Goal: Task Accomplishment & Management: Manage account settings

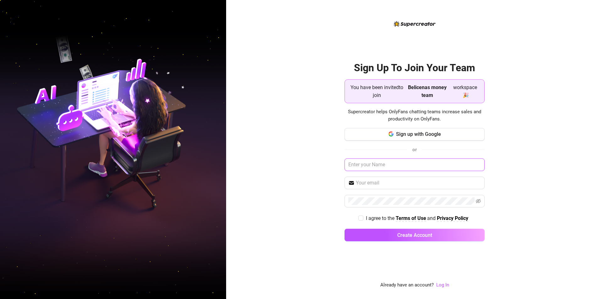
click at [380, 163] on input "text" at bounding box center [415, 165] width 140 height 13
type input "sasi"
click at [444, 285] on link "Log In" at bounding box center [442, 285] width 13 height 6
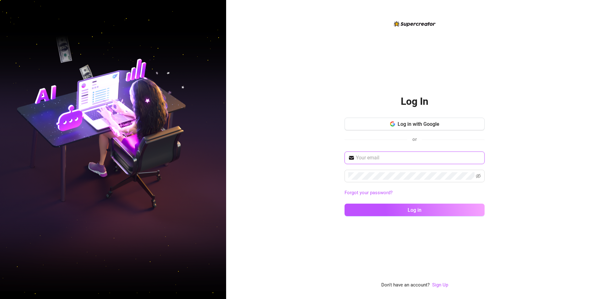
click at [394, 159] on input "text" at bounding box center [418, 158] width 125 height 8
click at [438, 287] on link "Sign Up" at bounding box center [440, 285] width 16 height 6
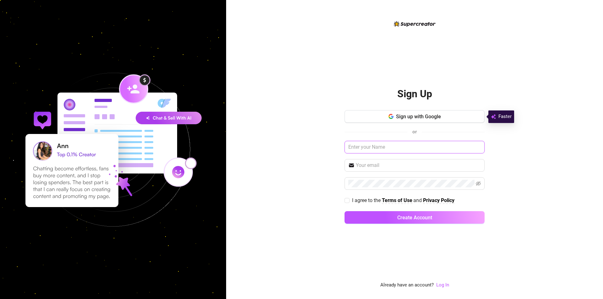
click at [384, 147] on input "text" at bounding box center [415, 147] width 140 height 13
type input "sasi"
click at [388, 168] on input "text" at bounding box center [418, 166] width 125 height 8
type input "l"
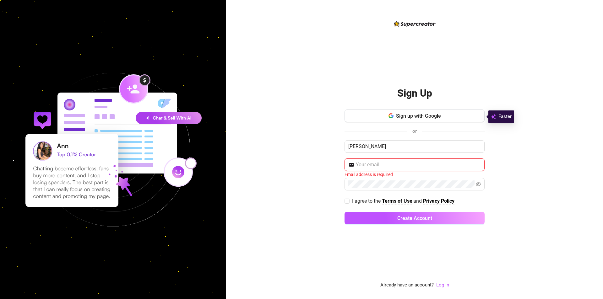
paste input "luciakuryga@gmail.com"
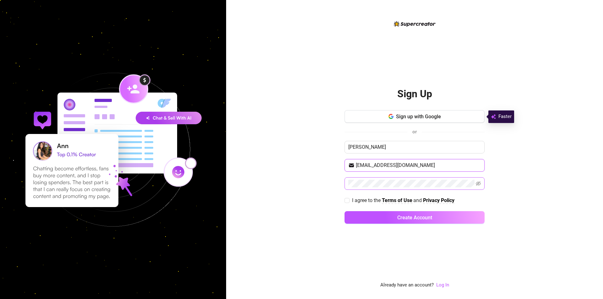
type input "luciakuryga@gmail.com"
click at [482, 186] on span at bounding box center [415, 183] width 140 height 13
click at [481, 186] on span at bounding box center [415, 183] width 140 height 13
click at [481, 183] on icon "eye-invisible" at bounding box center [478, 184] width 5 height 4
click at [345, 198] on label "I agree to the Terms of Use and Privacy Policy" at bounding box center [401, 201] width 112 height 8
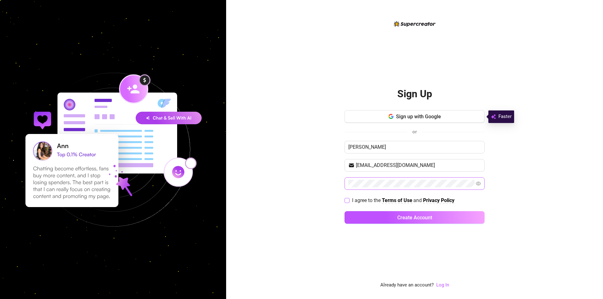
click at [345, 198] on input "I agree to the Terms of Use and Privacy Policy" at bounding box center [347, 200] width 4 height 4
checkbox input "true"
click at [366, 217] on button "Create Account" at bounding box center [415, 217] width 140 height 13
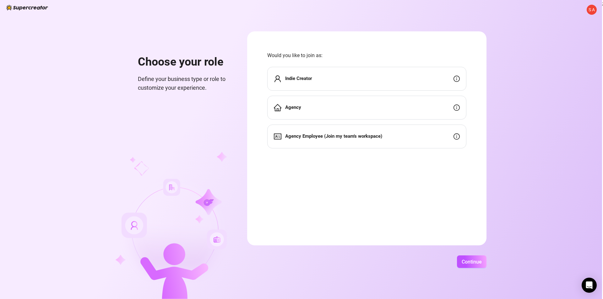
click at [414, 138] on div "Agency Employee (Join my team's workspace)" at bounding box center [366, 137] width 199 height 24
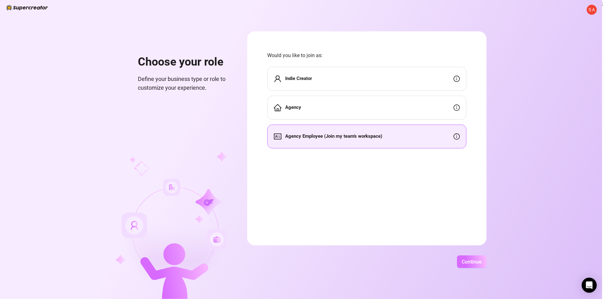
click at [479, 261] on span "Continue" at bounding box center [472, 262] width 20 height 6
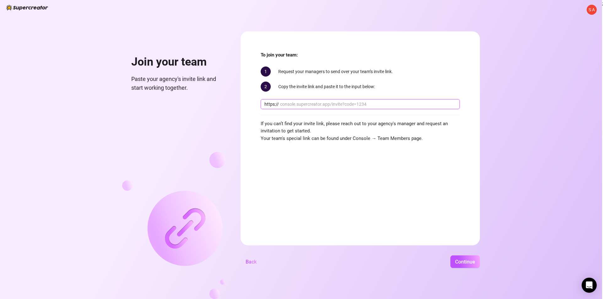
click at [294, 106] on input "text" at bounding box center [368, 104] width 176 height 7
paste input "console.supercreator.app/invite?code=jMubWqCr3lU2AnJpevqmEKwNuno1&workspace=Bel…"
drag, startPoint x: 298, startPoint y: 106, endPoint x: 227, endPoint y: 106, distance: 70.4
click at [227, 106] on div "S A Join your team Paste your agency's invite link and start working together. …" at bounding box center [301, 149] width 602 height 299
type input "console.supercreator.app/invite?code=jMubWqCr3lU2AnJpevqmEKwNuno1&workspace=Bel…"
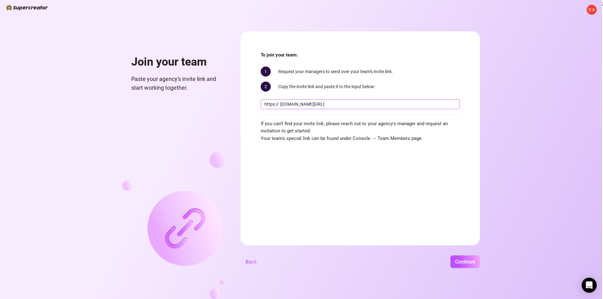
click at [300, 108] on span "https:// console.supercreator.app/invite?code=jMubWqCr3lU2AnJpevqmEKwNuno1&work…" at bounding box center [360, 104] width 199 height 10
click at [357, 163] on form "To join your team: 1 Request your managers to send over your team’s invite link…" at bounding box center [360, 138] width 239 height 214
click at [469, 265] on span "Continue" at bounding box center [465, 262] width 20 height 6
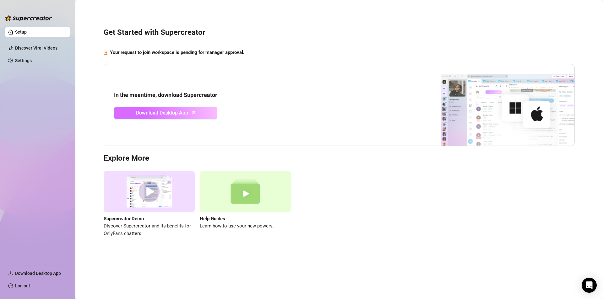
click at [155, 113] on span "Download Desktop App" at bounding box center [162, 113] width 52 height 8
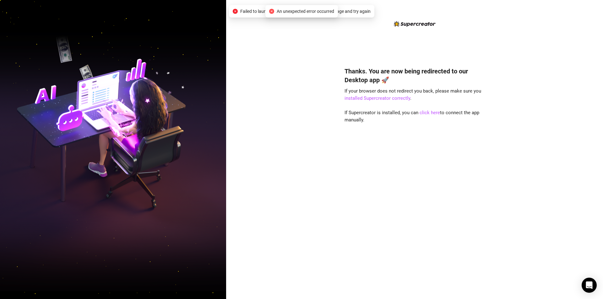
click at [379, 53] on div "Thanks. You are now being redirected to our Desktop app 🚀 If your browser does …" at bounding box center [415, 154] width 140 height 269
click at [299, 117] on div "Thanks. You are now being redirected to our Desktop app 🚀 If your browser does …" at bounding box center [414, 149] width 377 height 299
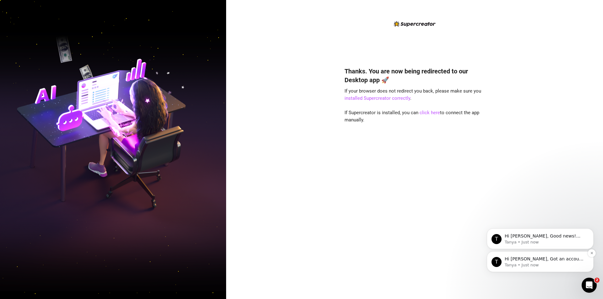
click at [523, 263] on p "Tanya • Just now" at bounding box center [545, 266] width 81 height 6
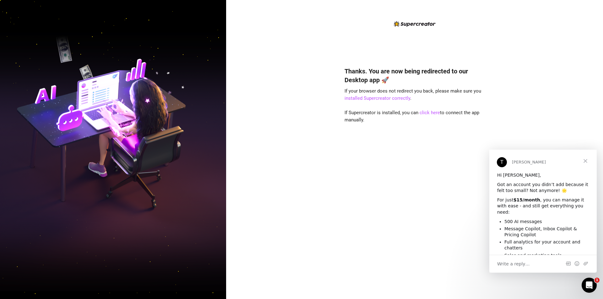
scroll to position [53, 0]
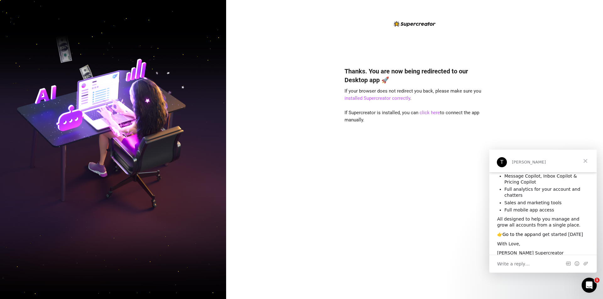
click at [522, 232] on link "Go to the app" at bounding box center [518, 234] width 30 height 5
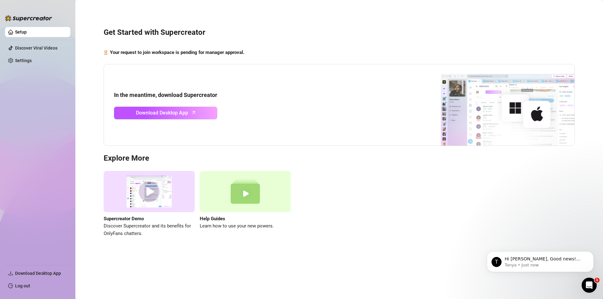
click at [353, 113] on div "In the meantime, download Supercreator Download Desktop App" at bounding box center [339, 105] width 471 height 82
click at [538, 263] on p "Tanya • Just now" at bounding box center [545, 266] width 81 height 6
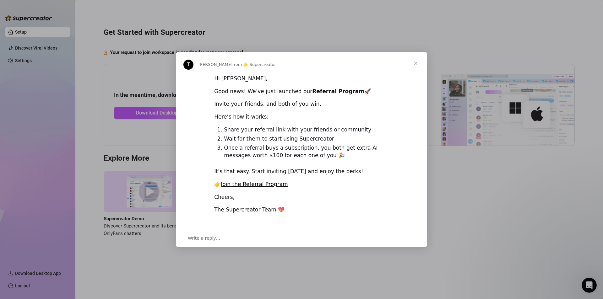
click at [439, 171] on div "Intercom messenger" at bounding box center [301, 149] width 603 height 299
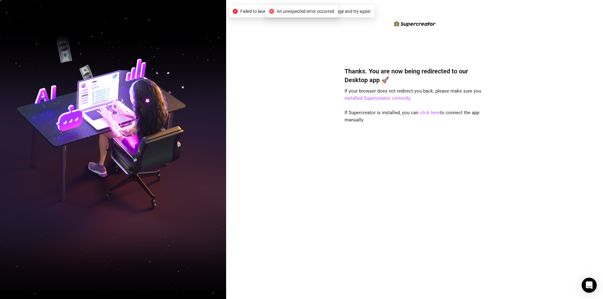
click at [297, 11] on span "An unexpected error occurred" at bounding box center [305, 11] width 57 height 7
click at [242, 9] on span "Failed to launch desktop app. Please refresh the page and try again" at bounding box center [305, 11] width 130 height 7
click at [427, 115] on link "click here" at bounding box center [430, 113] width 20 height 6
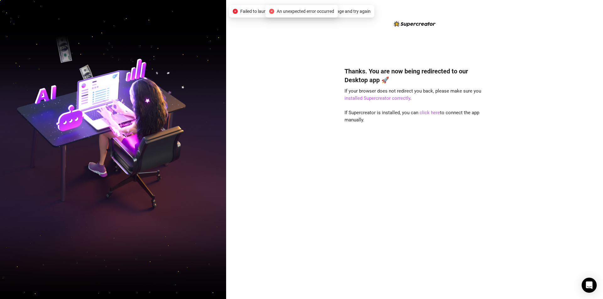
click at [459, 51] on div "Thanks. You are now being redirected to our Desktop app 🚀 If your browser does …" at bounding box center [415, 154] width 140 height 269
click at [425, 114] on link "click here" at bounding box center [430, 113] width 20 height 6
click at [432, 114] on link "click here" at bounding box center [430, 113] width 20 height 6
click at [382, 100] on link "installed Supercreator correctly" at bounding box center [378, 98] width 66 height 6
drag, startPoint x: 0, startPoint y: 0, endPoint x: 289, endPoint y: 133, distance: 317.8
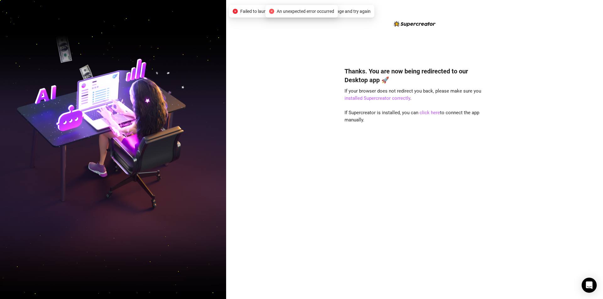
click at [289, 133] on div "Thanks. You are now being redirected to our Desktop app 🚀 If your browser does …" at bounding box center [414, 149] width 377 height 299
click at [423, 112] on link "click here" at bounding box center [430, 113] width 20 height 6
drag, startPoint x: 0, startPoint y: 0, endPoint x: 278, endPoint y: 80, distance: 289.0
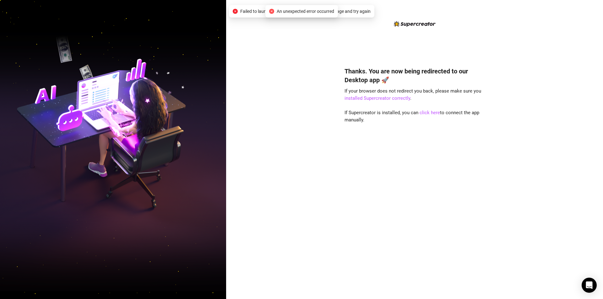
click at [278, 80] on div "Thanks. You are now being redirected to our Desktop app 🚀 If your browser does …" at bounding box center [414, 149] width 377 height 299
click at [390, 47] on div "Thanks. You are now being redirected to our Desktop app 🚀 If your browser does …" at bounding box center [415, 154] width 140 height 269
click at [322, 128] on div "Thanks. You are now being redirected to our Desktop app 🚀 If your browser does …" at bounding box center [414, 149] width 377 height 299
drag, startPoint x: 0, startPoint y: 0, endPoint x: 268, endPoint y: 59, distance: 274.1
click at [268, 59] on div "Thanks. You are now being redirected to our Desktop app 🚀 If your browser does …" at bounding box center [414, 149] width 377 height 299
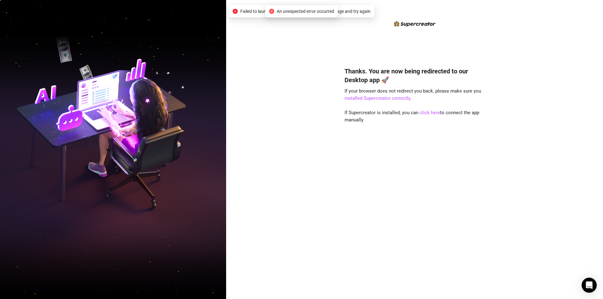
click at [279, 13] on span "An unexpected error occurred" at bounding box center [305, 11] width 57 height 7
click at [296, 41] on div "Thanks. You are now being redirected to our Desktop app 🚀 If your browser does …" at bounding box center [414, 149] width 377 height 299
click at [424, 110] on link "click here" at bounding box center [430, 113] width 20 height 6
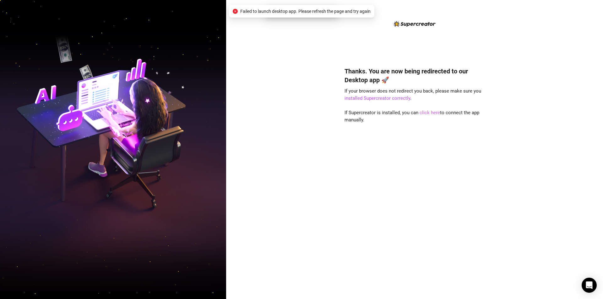
click at [424, 110] on link "click here" at bounding box center [430, 113] width 20 height 6
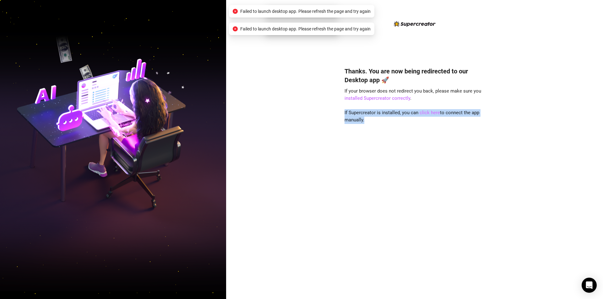
click at [424, 110] on link "click here" at bounding box center [430, 113] width 20 height 6
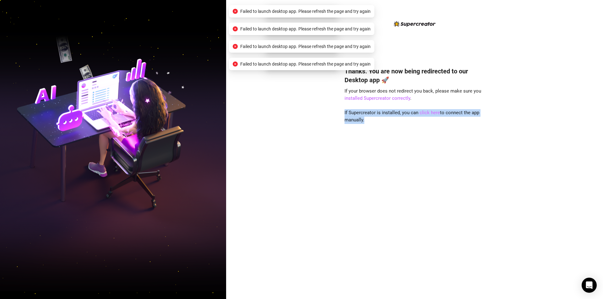
click at [424, 110] on link "click here" at bounding box center [430, 113] width 20 height 6
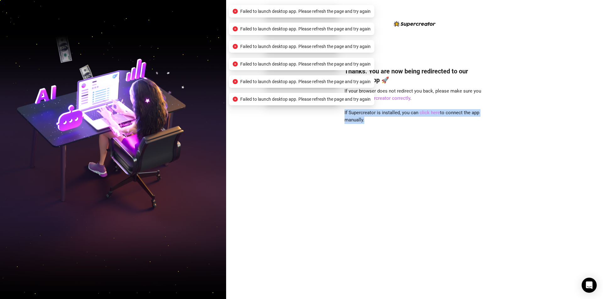
click at [424, 110] on link "click here" at bounding box center [430, 113] width 20 height 6
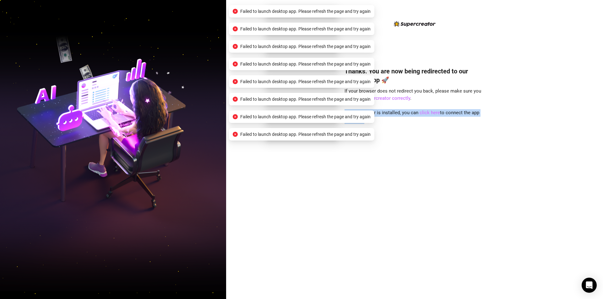
click at [424, 110] on link "click here" at bounding box center [430, 113] width 20 height 6
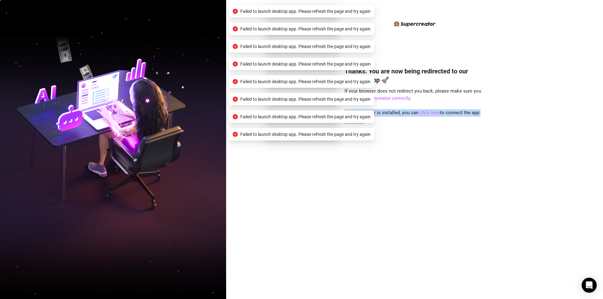
click at [424, 110] on link "click here" at bounding box center [430, 113] width 20 height 6
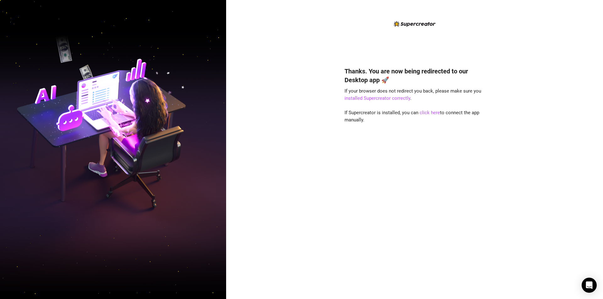
click at [287, 48] on div "Thanks. You are now being redirected to our Desktop app 🚀 If your browser does …" at bounding box center [414, 149] width 377 height 299
click at [434, 115] on link "click here" at bounding box center [430, 113] width 20 height 6
click at [313, 60] on div "Thanks. You are now being redirected to our Desktop app 🚀 If your browser does …" at bounding box center [414, 149] width 377 height 299
click at [425, 112] on div "Thanks. You are now being redirected to our Desktop app 🚀 If your browser does …" at bounding box center [415, 173] width 140 height 231
click at [425, 112] on link "click here" at bounding box center [430, 113] width 20 height 6
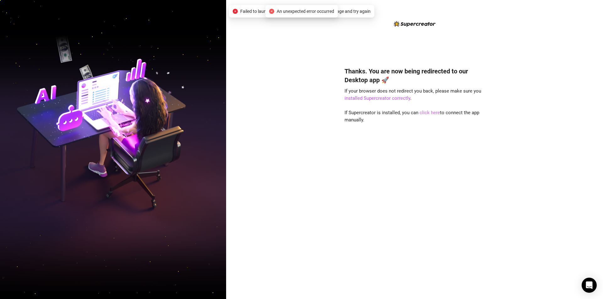
click at [421, 112] on link "click here" at bounding box center [430, 113] width 20 height 6
click at [370, 98] on link "installed Supercreator correctly" at bounding box center [378, 98] width 66 height 6
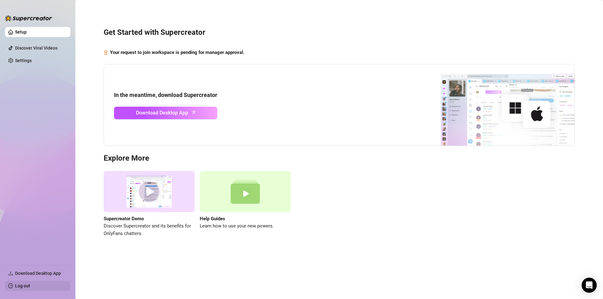
click at [30, 285] on link "Log out" at bounding box center [22, 286] width 15 height 5
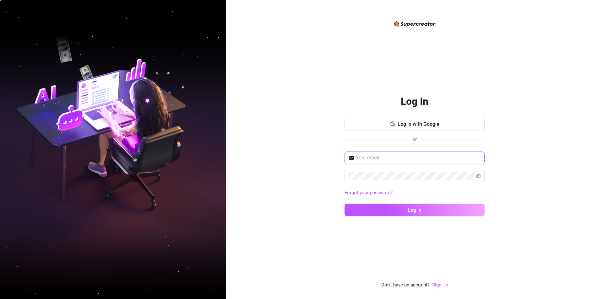
click at [367, 158] on input "text" at bounding box center [418, 158] width 125 height 8
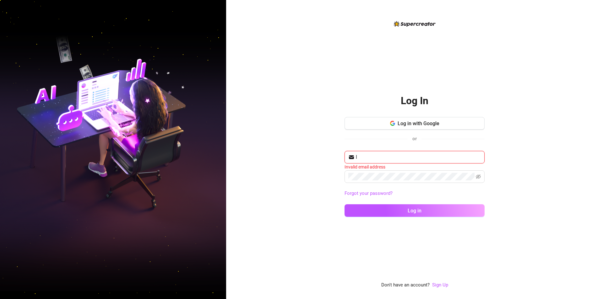
type input "[EMAIL_ADDRESS][DOMAIN_NAME]"
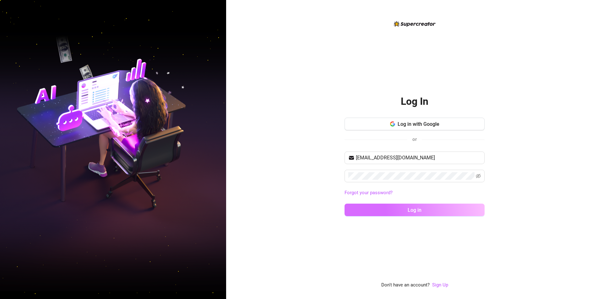
click at [368, 215] on button "Log in" at bounding box center [415, 210] width 140 height 13
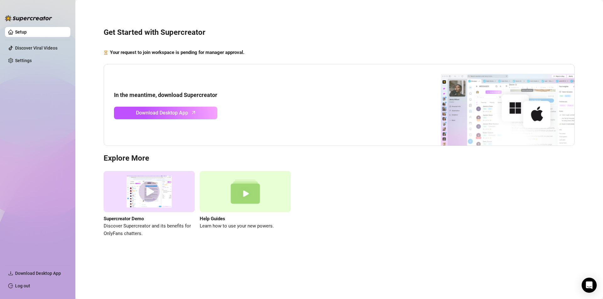
click at [313, 96] on div "In the meantime, download Supercreator Download Desktop App" at bounding box center [339, 105] width 471 height 82
